Goal: Navigation & Orientation: Find specific page/section

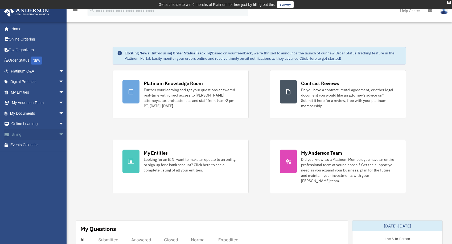
click at [59, 133] on span "arrow_drop_down" at bounding box center [64, 134] width 11 height 11
click at [39, 144] on link "$ Open Invoices" at bounding box center [39, 145] width 65 height 11
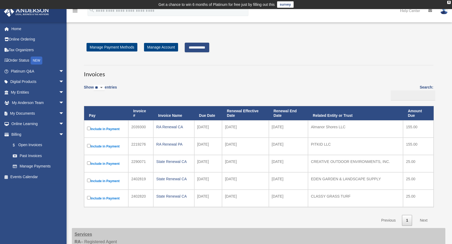
click at [195, 50] on input "**********" at bounding box center [197, 48] width 25 height 10
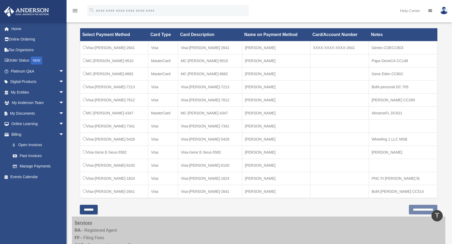
scroll to position [166, 0]
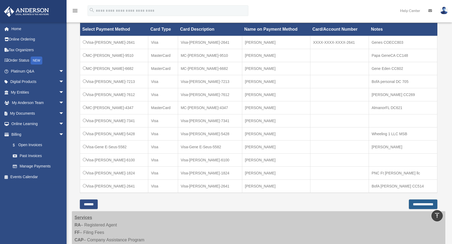
click at [418, 203] on input "**********" at bounding box center [423, 204] width 29 height 10
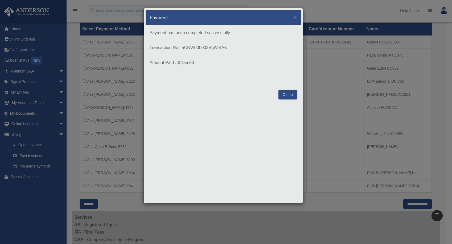
click at [291, 94] on button "Close" at bounding box center [288, 95] width 18 height 10
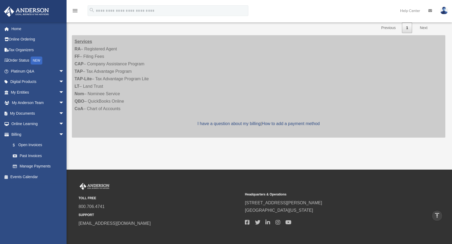
scroll to position [176, 0]
drag, startPoint x: 40, startPoint y: 145, endPoint x: 43, endPoint y: 143, distance: 3.8
click at [40, 144] on link "$ Open Invoices" at bounding box center [39, 145] width 65 height 11
click at [30, 146] on link "$ Open Invoices" at bounding box center [39, 145] width 65 height 11
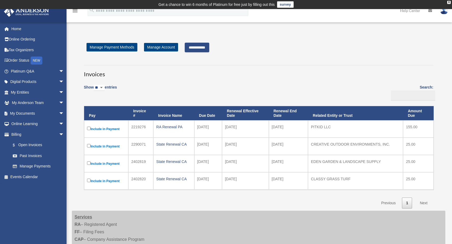
click at [201, 47] on input "**********" at bounding box center [197, 48] width 25 height 10
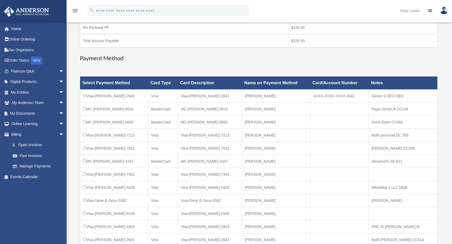
scroll to position [133, 0]
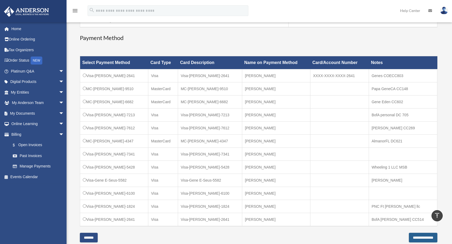
click at [409, 241] on input "**********" at bounding box center [423, 238] width 29 height 10
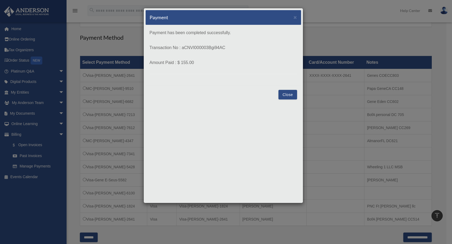
click at [290, 93] on button "Close" at bounding box center [288, 95] width 18 height 10
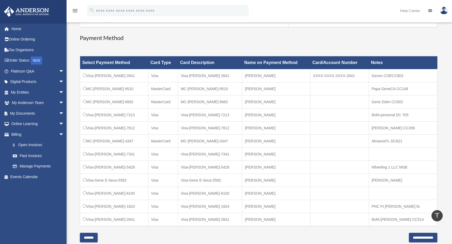
click at [98, 241] on input "*******" at bounding box center [89, 238] width 18 height 10
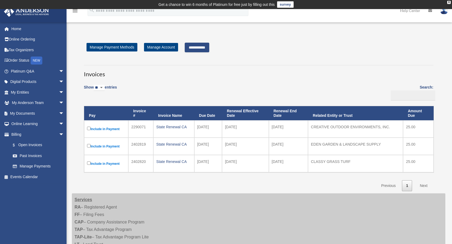
click at [209, 51] on input "**********" at bounding box center [197, 48] width 25 height 10
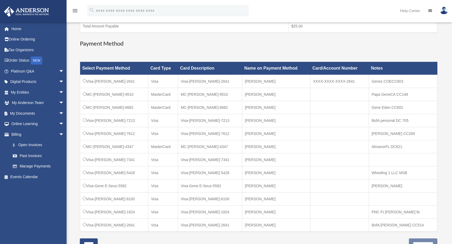
scroll to position [133, 0]
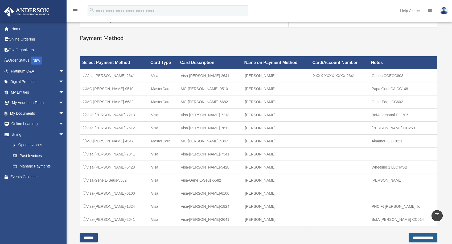
click at [409, 238] on input "**********" at bounding box center [423, 238] width 29 height 10
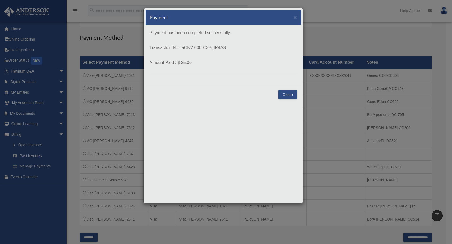
click at [291, 95] on button "Close" at bounding box center [288, 95] width 18 height 10
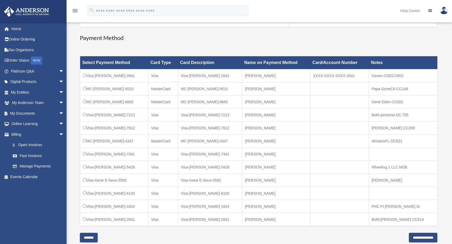
scroll to position [166, 0]
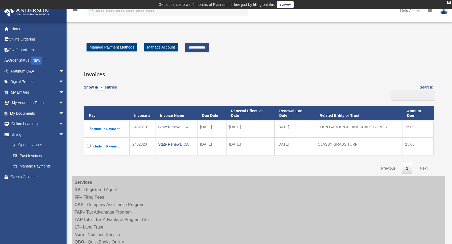
click at [207, 48] on input "**********" at bounding box center [197, 48] width 25 height 10
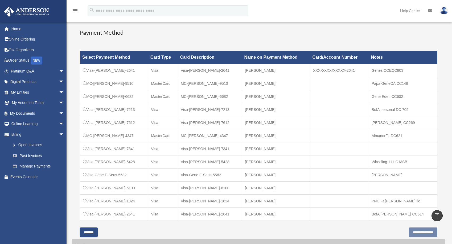
scroll to position [133, 0]
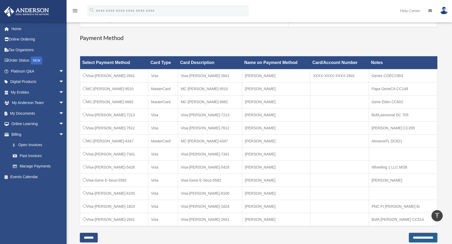
click at [409, 240] on input "**********" at bounding box center [423, 238] width 29 height 10
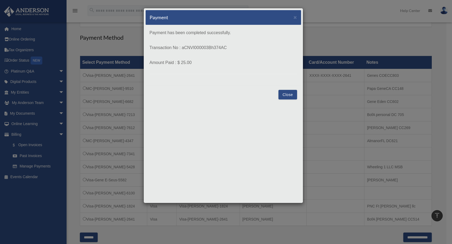
click at [293, 95] on button "Close" at bounding box center [288, 95] width 18 height 10
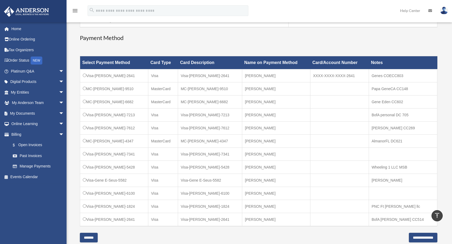
click at [95, 237] on input "*******" at bounding box center [89, 238] width 18 height 10
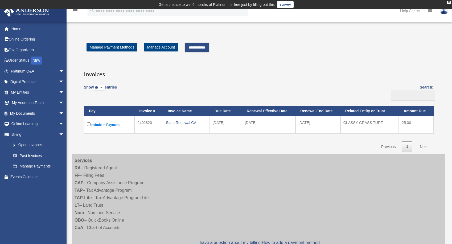
click at [193, 51] on input "**********" at bounding box center [197, 48] width 25 height 10
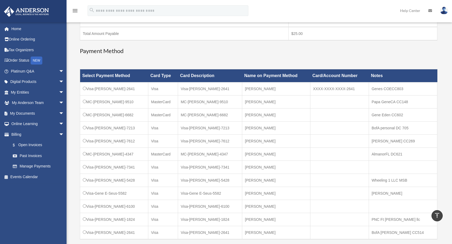
scroll to position [100, 0]
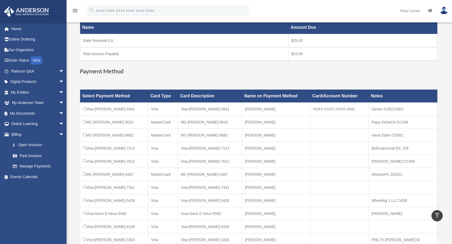
click at [88, 147] on td "Visa-[PERSON_NAME]-7213" at bounding box center [114, 148] width 68 height 13
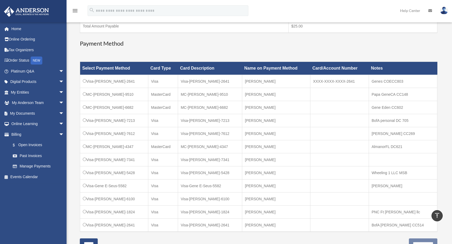
scroll to position [133, 0]
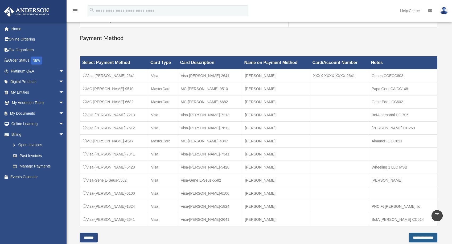
click at [409, 238] on input "**********" at bounding box center [423, 238] width 29 height 10
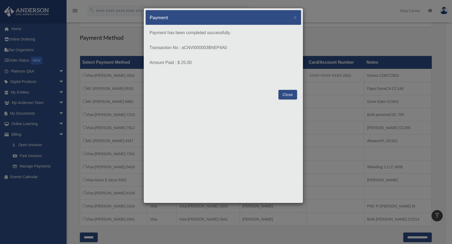
click at [288, 94] on button "Close" at bounding box center [288, 95] width 18 height 10
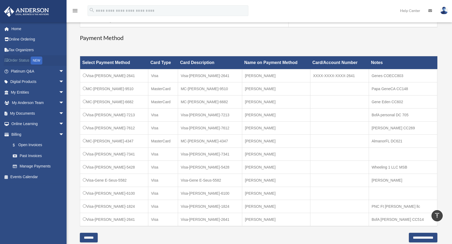
click at [36, 60] on div "NEW" at bounding box center [37, 60] width 12 height 8
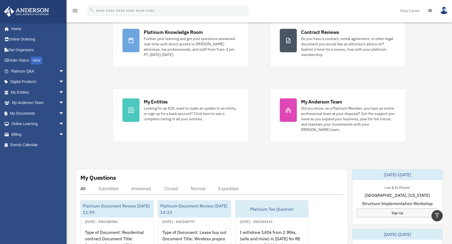
scroll to position [33, 0]
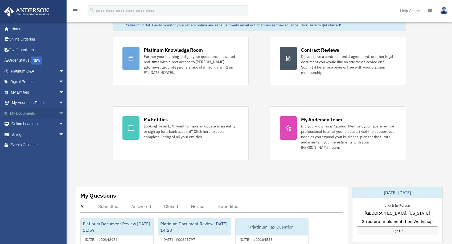
click at [59, 113] on span "arrow_drop_down" at bounding box center [64, 113] width 11 height 11
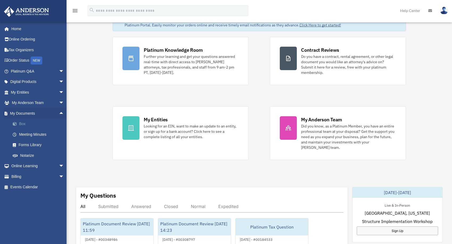
click at [24, 124] on link "Box" at bounding box center [39, 124] width 65 height 11
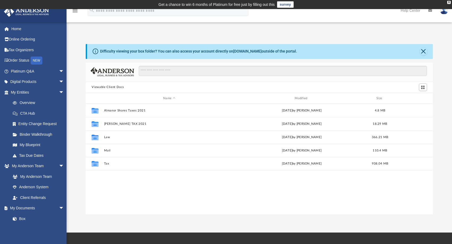
scroll to position [115, 341]
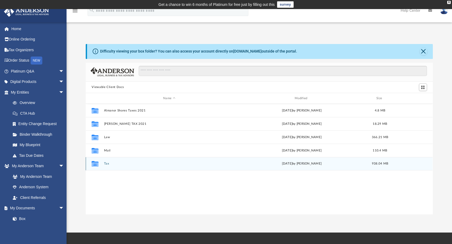
click at [104, 163] on div "Collaborated Folder Tax [DATE] by [PERSON_NAME] 938.04 MB" at bounding box center [259, 163] width 347 height 13
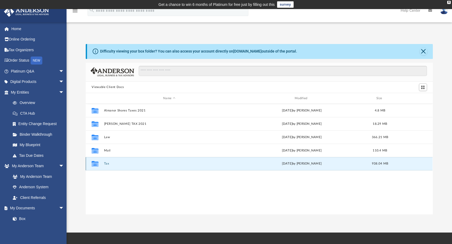
click at [95, 165] on icon "grid" at bounding box center [95, 164] width 7 height 6
click at [128, 181] on div "Collaborated Folder Almanor Shores Taxes 2021 [DATE] by [PERSON_NAME] 4.8 MB Co…" at bounding box center [259, 159] width 347 height 111
click at [133, 165] on button "Tax" at bounding box center [169, 163] width 131 height 3
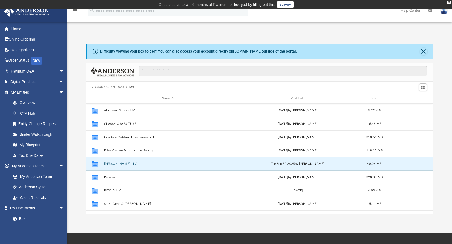
click at [117, 163] on button "[PERSON_NAME] LLC" at bounding box center [168, 163] width 128 height 3
click at [118, 163] on button "[PERSON_NAME] LLC" at bounding box center [168, 163] width 128 height 3
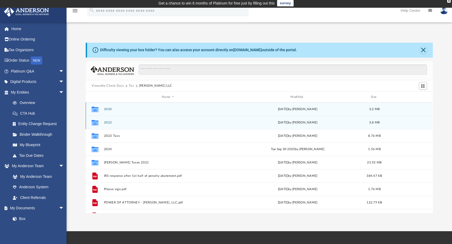
scroll to position [0, 0]
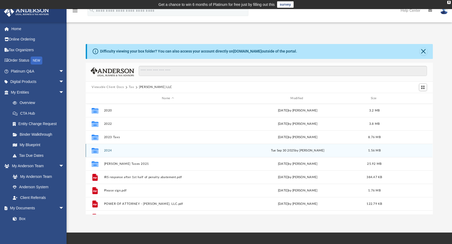
click at [245, 151] on div "[DATE] by [PERSON_NAME]" at bounding box center [298, 150] width 128 height 5
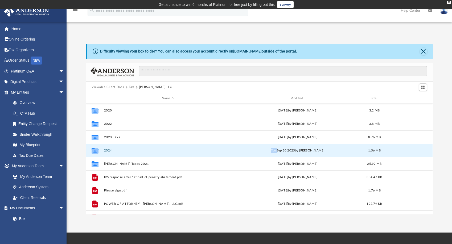
click at [148, 149] on button "2024" at bounding box center [168, 150] width 128 height 3
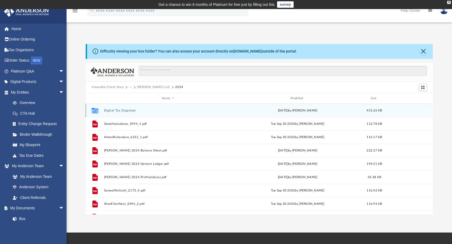
click at [180, 109] on button "Digital Tax Organizer" at bounding box center [168, 110] width 128 height 3
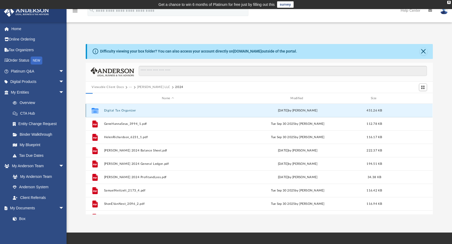
click at [180, 109] on button "Digital Tax Organizer" at bounding box center [168, 110] width 128 height 3
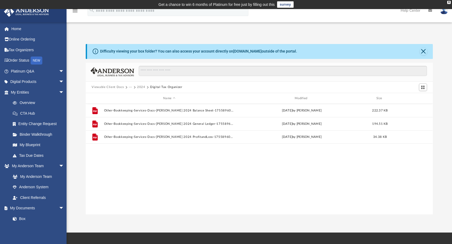
click at [352, 168] on div "File Other-Bookkeeping-Services-Docs-[PERSON_NAME] 2024 Balance Sheet-175589604…" at bounding box center [259, 159] width 347 height 111
click at [23, 50] on link "Tax Organizers" at bounding box center [38, 49] width 68 height 11
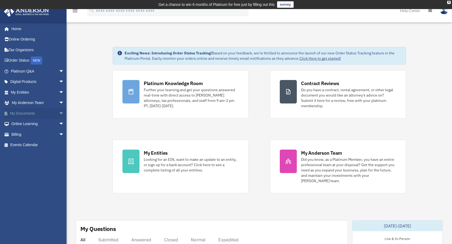
click at [25, 113] on link "My Documents arrow_drop_down" at bounding box center [38, 113] width 68 height 11
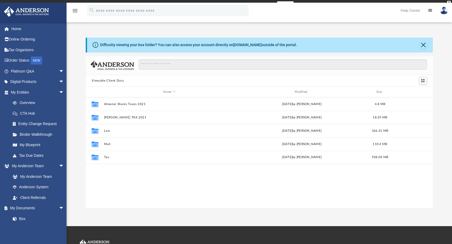
scroll to position [115, 341]
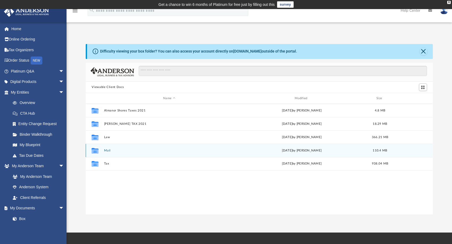
click at [108, 150] on button "Mail" at bounding box center [169, 150] width 131 height 3
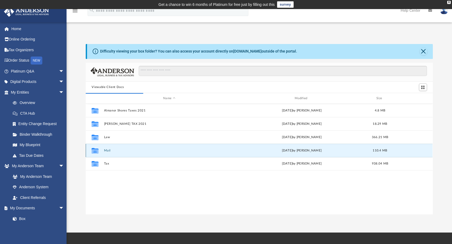
click at [145, 150] on button "Mail" at bounding box center [169, 150] width 131 height 3
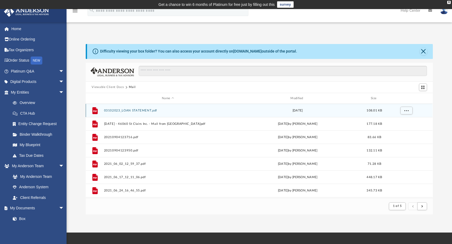
scroll to position [6, 6]
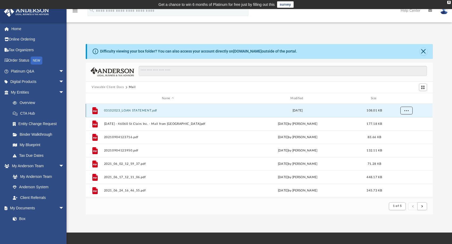
click at [408, 112] on button "More options" at bounding box center [407, 111] width 12 height 8
click at [228, 92] on div "Viewable Client Docs Mail" at bounding box center [259, 88] width 347 height 12
click at [295, 97] on div "Modified" at bounding box center [298, 98] width 128 height 5
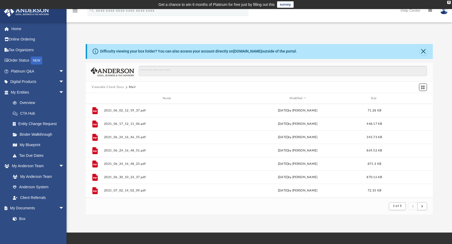
click at [424, 87] on span "Switch to Grid View" at bounding box center [423, 87] width 5 height 5
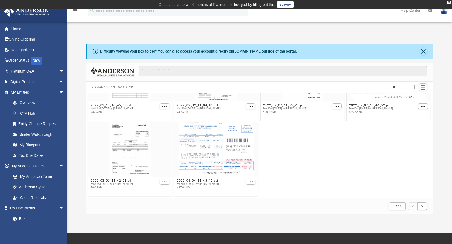
scroll to position [0, 0]
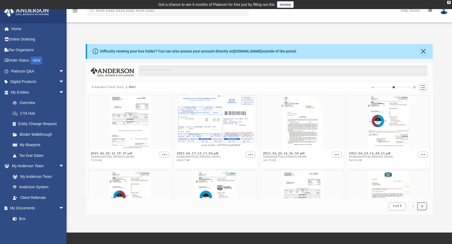
click at [423, 206] on button "submit" at bounding box center [423, 206] width 10 height 8
click at [422, 205] on span "submit" at bounding box center [423, 205] width 2 height 3
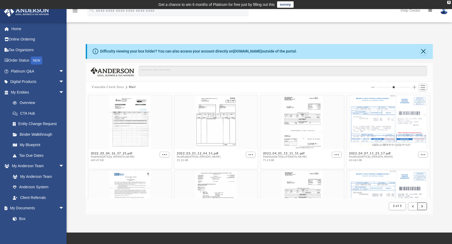
click at [422, 207] on span "submit" at bounding box center [423, 205] width 2 height 3
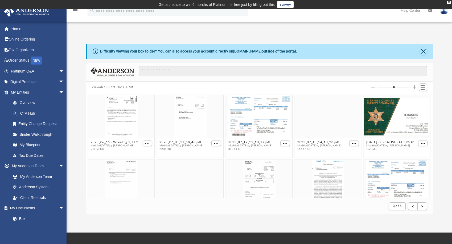
drag, startPoint x: 386, startPoint y: 88, endPoint x: 382, endPoint y: 88, distance: 3.7
click at [382, 88] on input "Column size" at bounding box center [394, 87] width 34 height 4
click at [381, 87] on input "Column size" at bounding box center [394, 87] width 34 height 4
click at [423, 206] on span "submit" at bounding box center [423, 205] width 2 height 3
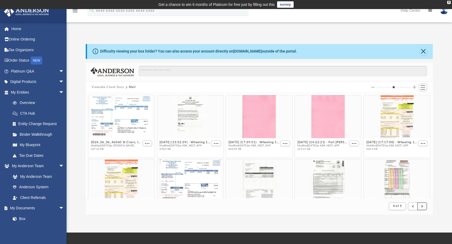
click at [423, 206] on span "submit" at bounding box center [423, 205] width 2 height 3
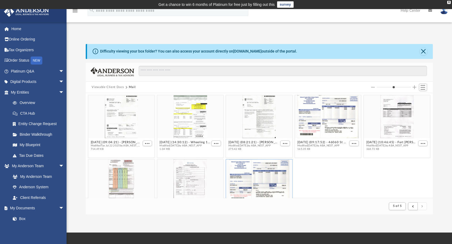
scroll to position [26, 0]
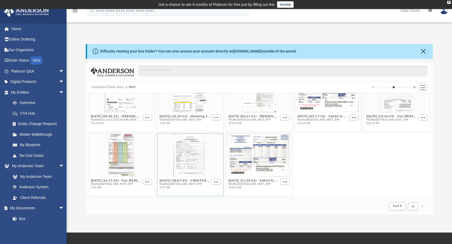
click at [211, 154] on div "grid" at bounding box center [190, 155] width 66 height 43
click at [264, 153] on div "grid" at bounding box center [259, 155] width 66 height 43
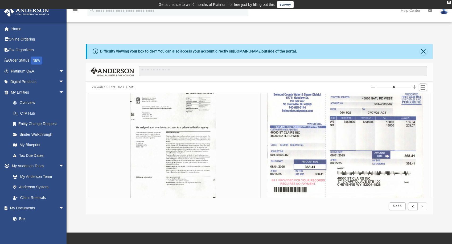
scroll to position [25, 0]
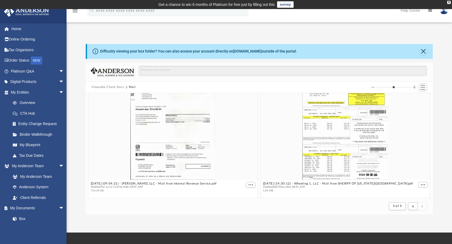
drag, startPoint x: 379, startPoint y: 87, endPoint x: 403, endPoint y: 89, distance: 24.1
click at [403, 89] on input "Column size" at bounding box center [394, 87] width 34 height 4
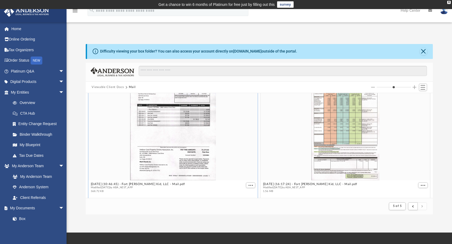
scroll to position [252, 0]
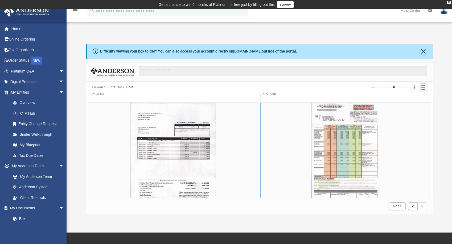
click at [347, 134] on div "grid" at bounding box center [345, 158] width 169 height 110
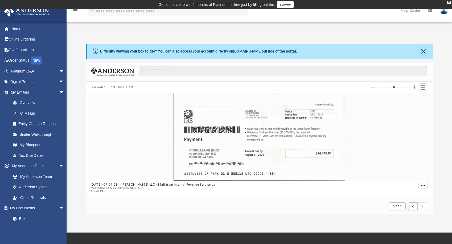
drag, startPoint x: 402, startPoint y: 87, endPoint x: 412, endPoint y: 86, distance: 9.6
click at [411, 86] on input "Column size" at bounding box center [394, 87] width 34 height 4
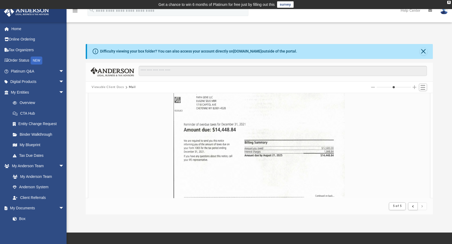
scroll to position [0, 0]
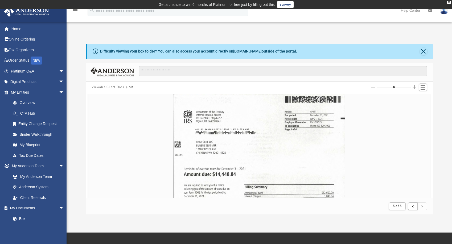
click at [409, 87] on input "Column size" at bounding box center [394, 87] width 34 height 4
click at [395, 88] on input "Column size" at bounding box center [394, 87] width 34 height 4
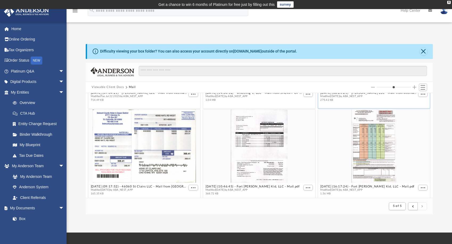
scroll to position [100, 0]
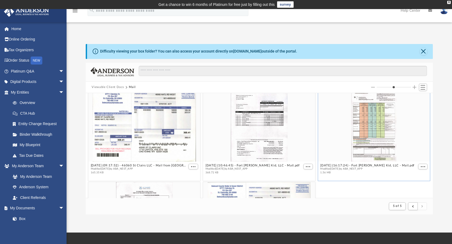
click at [366, 121] on div "grid" at bounding box center [374, 124] width 112 height 73
click at [397, 131] on div "grid" at bounding box center [374, 124] width 112 height 73
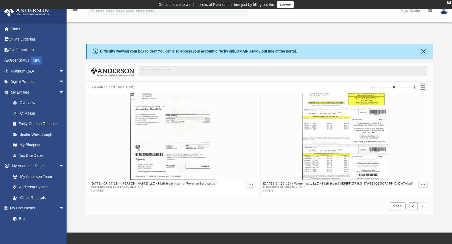
drag, startPoint x: 394, startPoint y: 87, endPoint x: 401, endPoint y: 86, distance: 6.9
click at [401, 86] on input "Column size" at bounding box center [394, 87] width 34 height 4
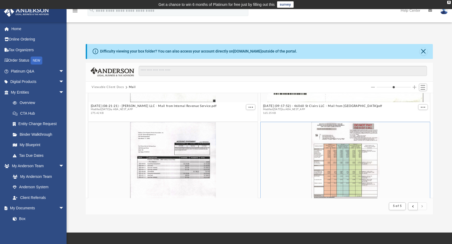
scroll to position [266, 0]
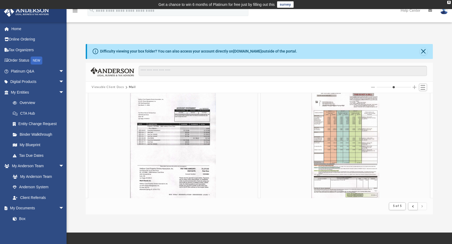
click at [405, 87] on input "Column size" at bounding box center [394, 87] width 34 height 4
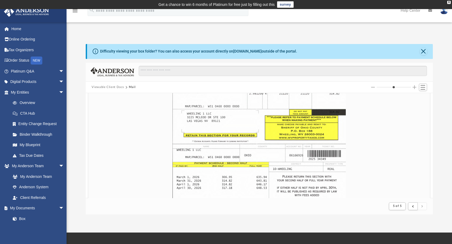
type input "*"
click at [406, 86] on input "Column size" at bounding box center [394, 87] width 34 height 4
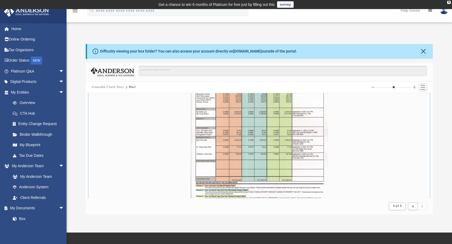
scroll to position [1232, 0]
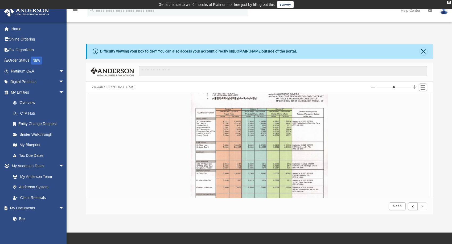
click at [415, 86] on button "Increase column size" at bounding box center [415, 87] width 4 height 4
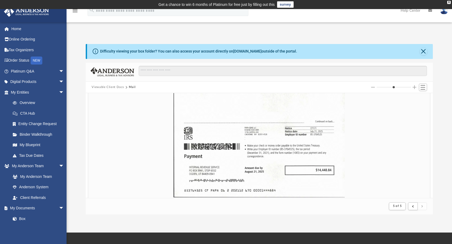
scroll to position [0, 0]
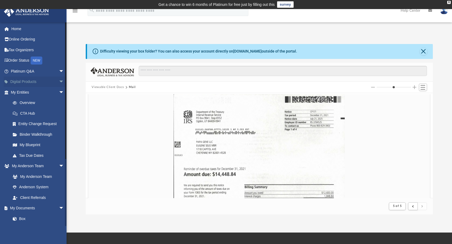
click at [59, 81] on span "arrow_drop_down" at bounding box center [64, 81] width 11 height 11
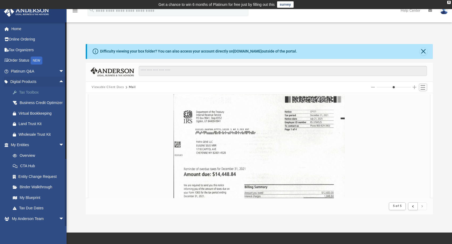
click at [36, 92] on div "Tax Toolbox" at bounding box center [42, 92] width 47 height 7
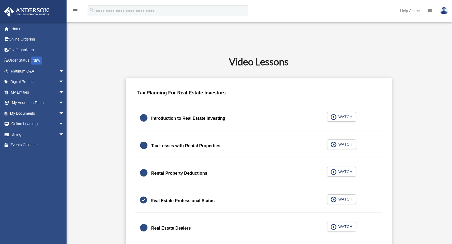
scroll to position [300, 0]
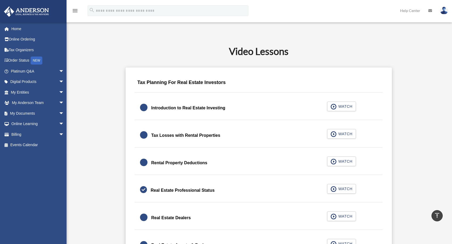
click at [444, 10] on img at bounding box center [444, 11] width 8 height 8
click at [349, 46] on link "Logout" at bounding box center [357, 46] width 53 height 11
